Goal: Transaction & Acquisition: Purchase product/service

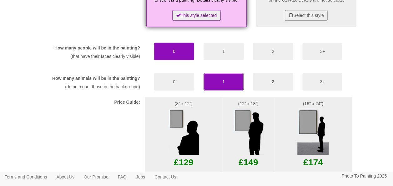
scroll to position [344, 0]
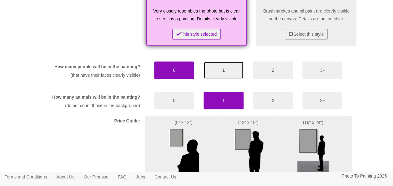
click at [223, 79] on button "1" at bounding box center [224, 70] width 40 height 18
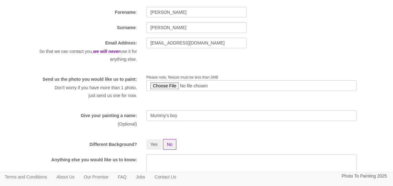
scroll to position [58, 0]
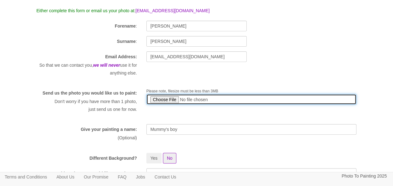
click at [171, 98] on input "file" at bounding box center [251, 99] width 210 height 11
click at [168, 97] on input "file" at bounding box center [251, 99] width 210 height 11
type input "C:\fakepath\Croms 007.jpg"
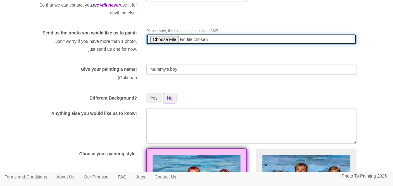
scroll to position [120, 0]
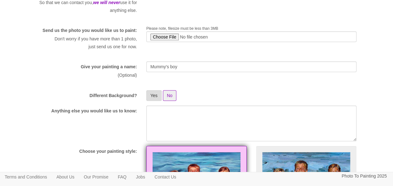
click at [153, 101] on button "Yes" at bounding box center [153, 95] width 15 height 11
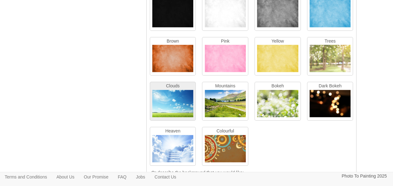
scroll to position [245, 0]
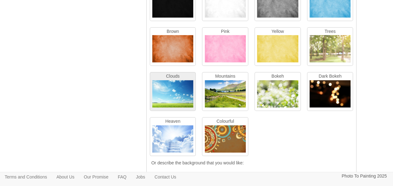
click at [177, 102] on img at bounding box center [172, 95] width 41 height 30
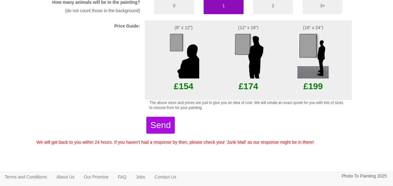
scroll to position [681, 0]
click at [175, 121] on button "Send" at bounding box center [160, 125] width 28 height 17
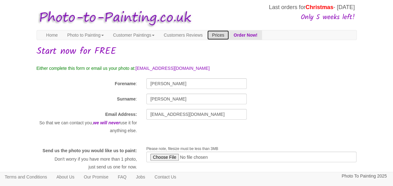
click at [229, 33] on link "Prices" at bounding box center [218, 34] width 22 height 9
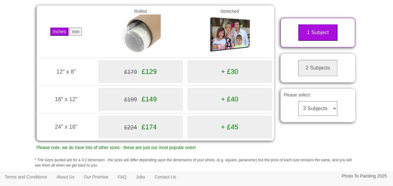
scroll to position [94, 0]
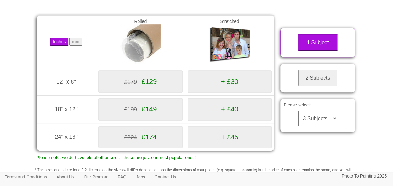
click at [336, 124] on select "3 Subjects 4 Subjects 5 Subjects 6 Subjects 7 Subjects 8 Subjects 9 Subjects 10…" at bounding box center [317, 118] width 39 height 15
click at [336, 125] on select "3 Subjects 4 Subjects 5 Subjects 6 Subjects 7 Subjects 8 Subjects 9 Subjects 10…" at bounding box center [317, 118] width 39 height 15
click at [312, 86] on button "2 Subjects" at bounding box center [317, 78] width 39 height 16
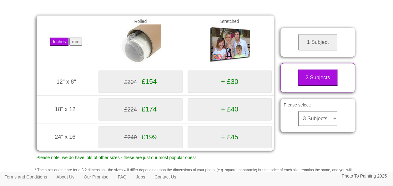
click at [311, 50] on button "1 Subject" at bounding box center [317, 42] width 39 height 16
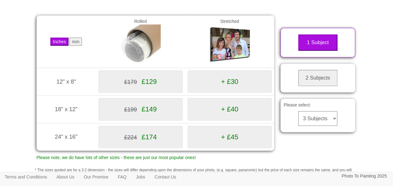
click at [319, 85] on button "2 Subjects" at bounding box center [317, 78] width 39 height 16
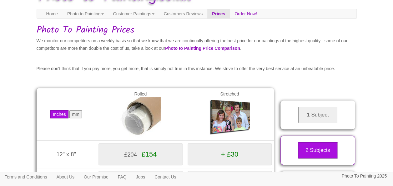
scroll to position [31, 0]
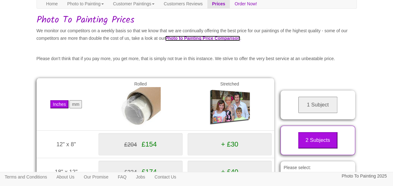
click at [240, 40] on link "Photo to Painting Price Comparison" at bounding box center [202, 38] width 75 height 5
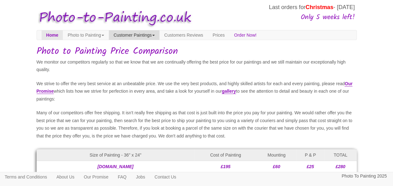
click at [159, 36] on link "Customer Paintings" at bounding box center [134, 34] width 51 height 9
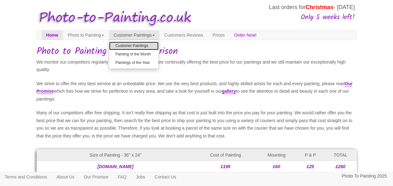
click at [153, 45] on link "Customer Paintings" at bounding box center [133, 46] width 49 height 8
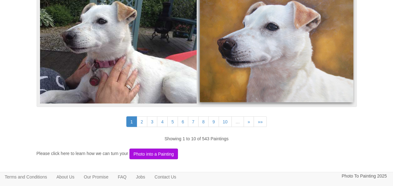
scroll to position [1688, 0]
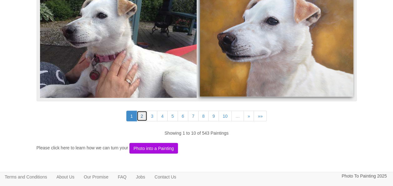
click at [141, 113] on link "2" at bounding box center [142, 115] width 11 height 11
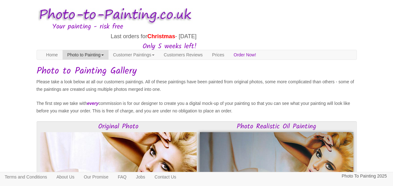
click at [89, 56] on link "Photo to Painting" at bounding box center [86, 54] width 46 height 9
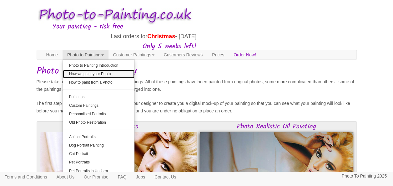
click at [91, 72] on link "How we paint your Photo" at bounding box center [99, 74] width 72 height 8
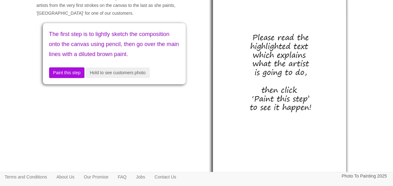
scroll to position [94, 0]
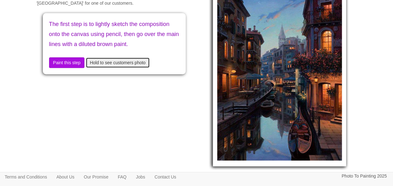
click at [135, 68] on button "Hold to see customers photo" at bounding box center [118, 62] width 64 height 11
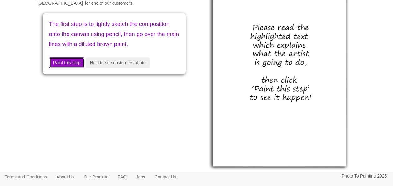
click at [70, 68] on button "Paint this step" at bounding box center [67, 62] width 36 height 11
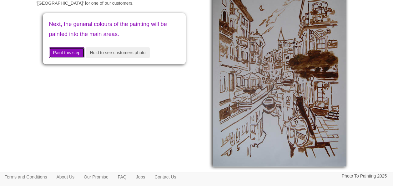
click at [74, 48] on button "Paint this step" at bounding box center [67, 52] width 36 height 11
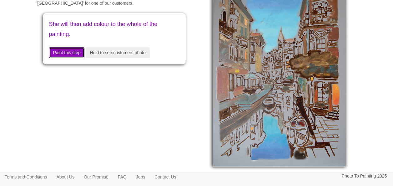
click at [76, 51] on button "Paint this step" at bounding box center [67, 52] width 36 height 11
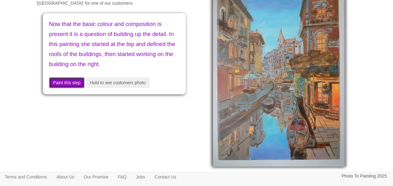
click at [79, 81] on button "Paint this step" at bounding box center [67, 82] width 36 height 11
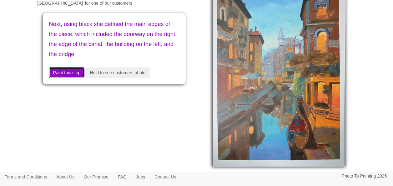
click at [75, 73] on button "Paint this step" at bounding box center [67, 72] width 36 height 11
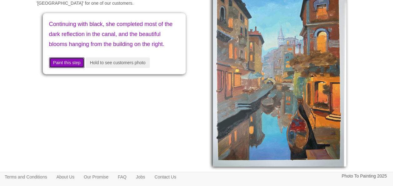
click at [74, 68] on button "Paint this step" at bounding box center [67, 62] width 36 height 11
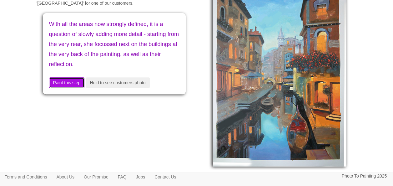
click at [71, 81] on button "Paint this step" at bounding box center [67, 82] width 36 height 11
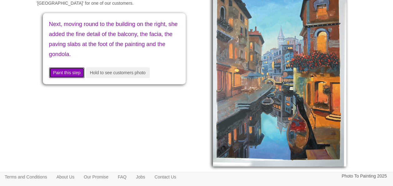
click at [70, 73] on button "Paint this step" at bounding box center [67, 72] width 36 height 11
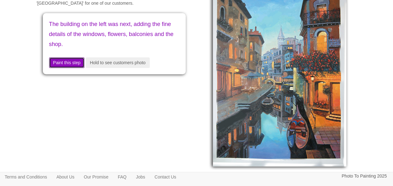
click at [69, 63] on button "Paint this step" at bounding box center [67, 62] width 36 height 11
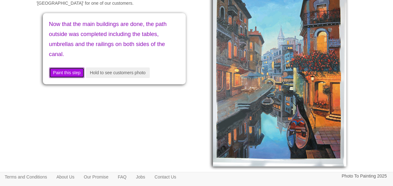
click at [68, 72] on button "Paint this step" at bounding box center [67, 72] width 36 height 11
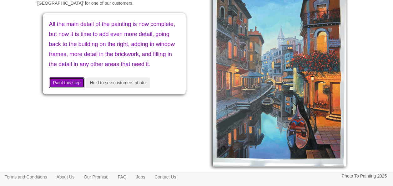
click at [64, 88] on button "Paint this step" at bounding box center [67, 82] width 36 height 11
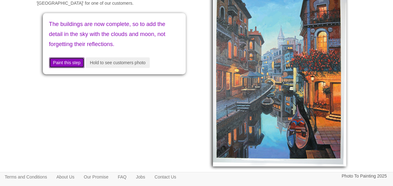
click at [64, 63] on button "Paint this step" at bounding box center [67, 62] width 36 height 11
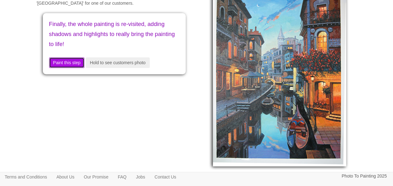
click at [67, 61] on button "Paint this step" at bounding box center [67, 62] width 36 height 11
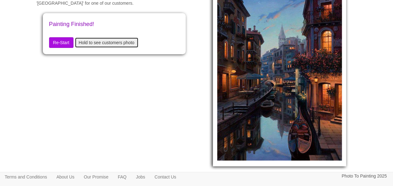
click at [96, 44] on button "Hold to see customers photo" at bounding box center [107, 42] width 64 height 11
click at [97, 44] on button "Hold to see customers photo" at bounding box center [107, 42] width 64 height 11
click at [97, 45] on button "Hold to see customers photo" at bounding box center [107, 42] width 64 height 11
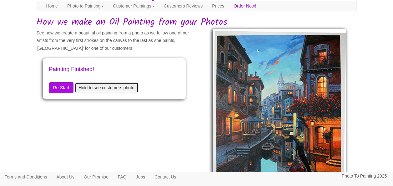
scroll to position [63, 0]
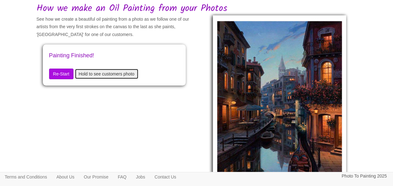
click at [118, 73] on button "Hold to see customers photo" at bounding box center [107, 73] width 64 height 11
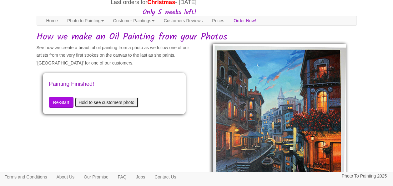
scroll to position [0, 0]
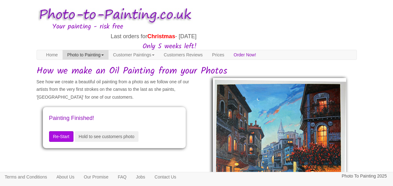
click at [100, 56] on link "Photo to Painting" at bounding box center [86, 54] width 46 height 9
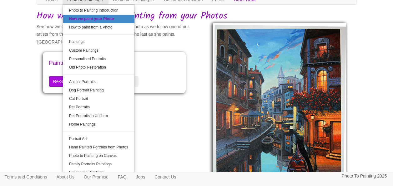
scroll to position [63, 0]
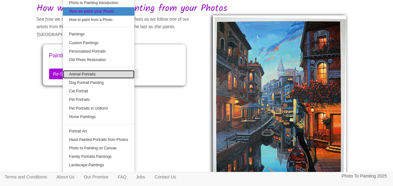
click at [112, 75] on link "Animal Portraits" at bounding box center [99, 74] width 72 height 8
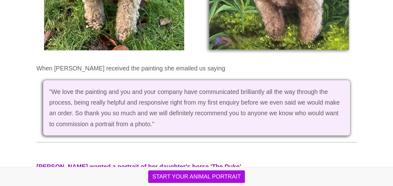
scroll to position [813, 0]
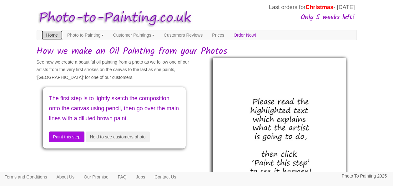
click at [57, 35] on link "Home" at bounding box center [52, 34] width 21 height 9
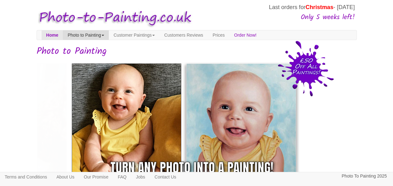
click at [83, 38] on link "Photo to Painting" at bounding box center [86, 34] width 46 height 9
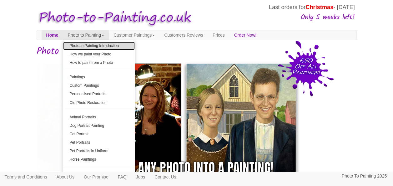
click at [126, 46] on link "Photo to Painting Introduction" at bounding box center [99, 46] width 72 height 8
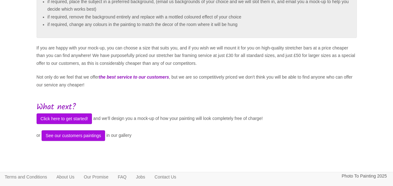
scroll to position [233, 0]
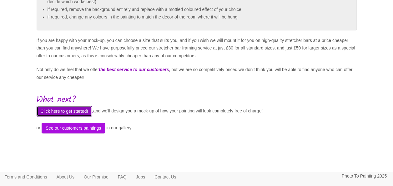
click at [76, 108] on button "Click here to get started!" at bounding box center [65, 111] width 56 height 11
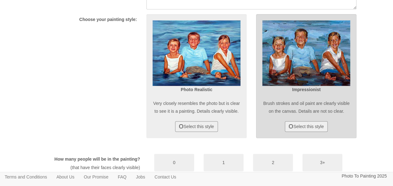
scroll to position [281, 0]
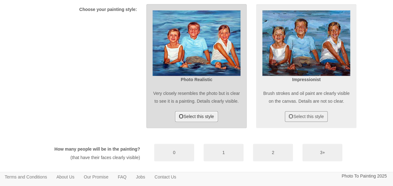
click at [199, 122] on button "Select this style" at bounding box center [196, 116] width 43 height 11
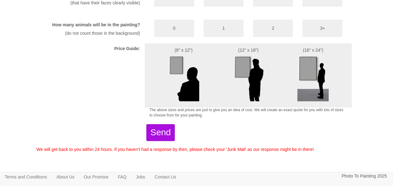
scroll to position [468, 0]
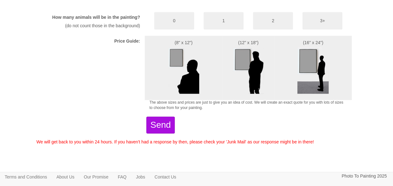
click at [312, 62] on img at bounding box center [312, 70] width 31 height 47
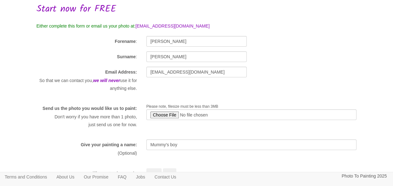
scroll to position [93, 0]
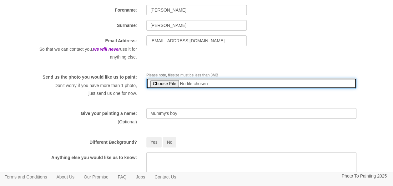
click at [171, 83] on input "file" at bounding box center [251, 83] width 210 height 11
type input "C:\fakepath\Croms 007.jpg"
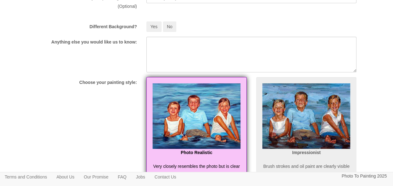
scroll to position [218, 0]
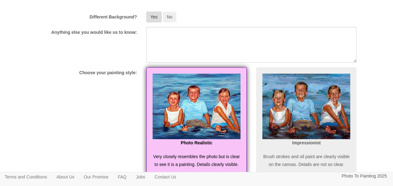
click at [159, 22] on button "Yes" at bounding box center [153, 17] width 15 height 11
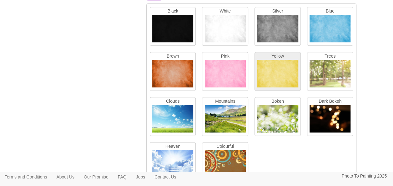
scroll to position [249, 0]
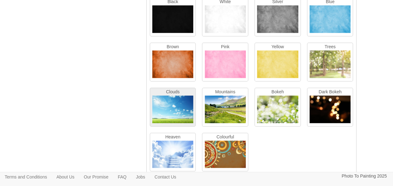
click at [177, 112] on img at bounding box center [172, 110] width 41 height 30
click at [176, 114] on img at bounding box center [172, 110] width 41 height 30
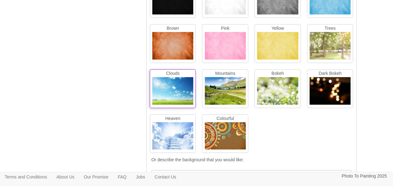
scroll to position [279, 0]
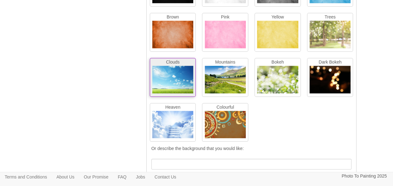
click at [176, 87] on img at bounding box center [172, 81] width 41 height 30
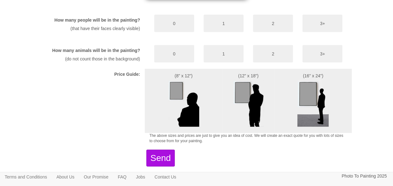
scroll to position [654, 0]
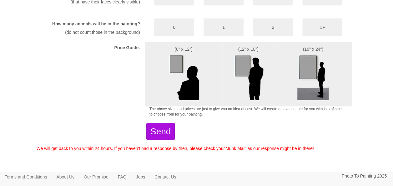
click at [312, 100] on img at bounding box center [312, 76] width 31 height 47
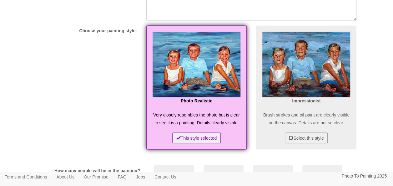
scroll to position [467, 0]
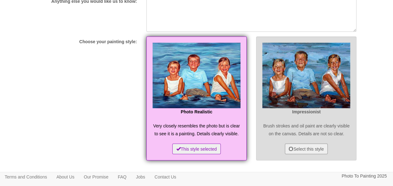
click at [302, 114] on p "Impressionist" at bounding box center [306, 112] width 88 height 8
click at [314, 154] on button "Select this style" at bounding box center [306, 148] width 43 height 11
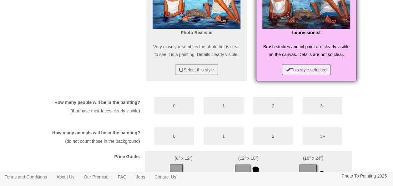
scroll to position [529, 0]
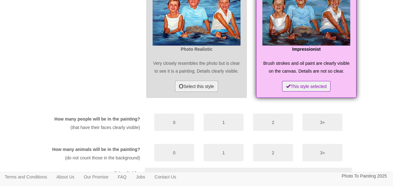
click at [207, 91] on button "Select this style" at bounding box center [196, 86] width 43 height 11
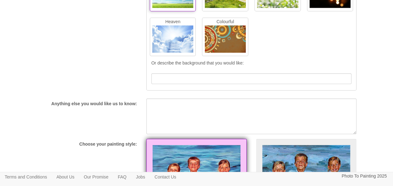
scroll to position [373, 0]
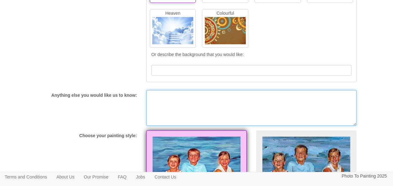
click at [221, 104] on textarea at bounding box center [251, 108] width 210 height 36
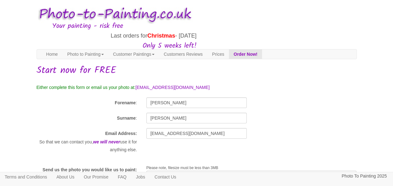
scroll to position [0, 0]
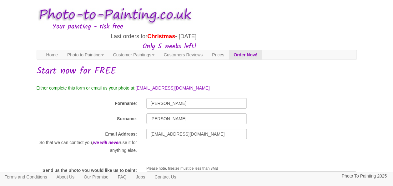
type textarea "They are soul mates."
